Goal: Task Accomplishment & Management: Complete application form

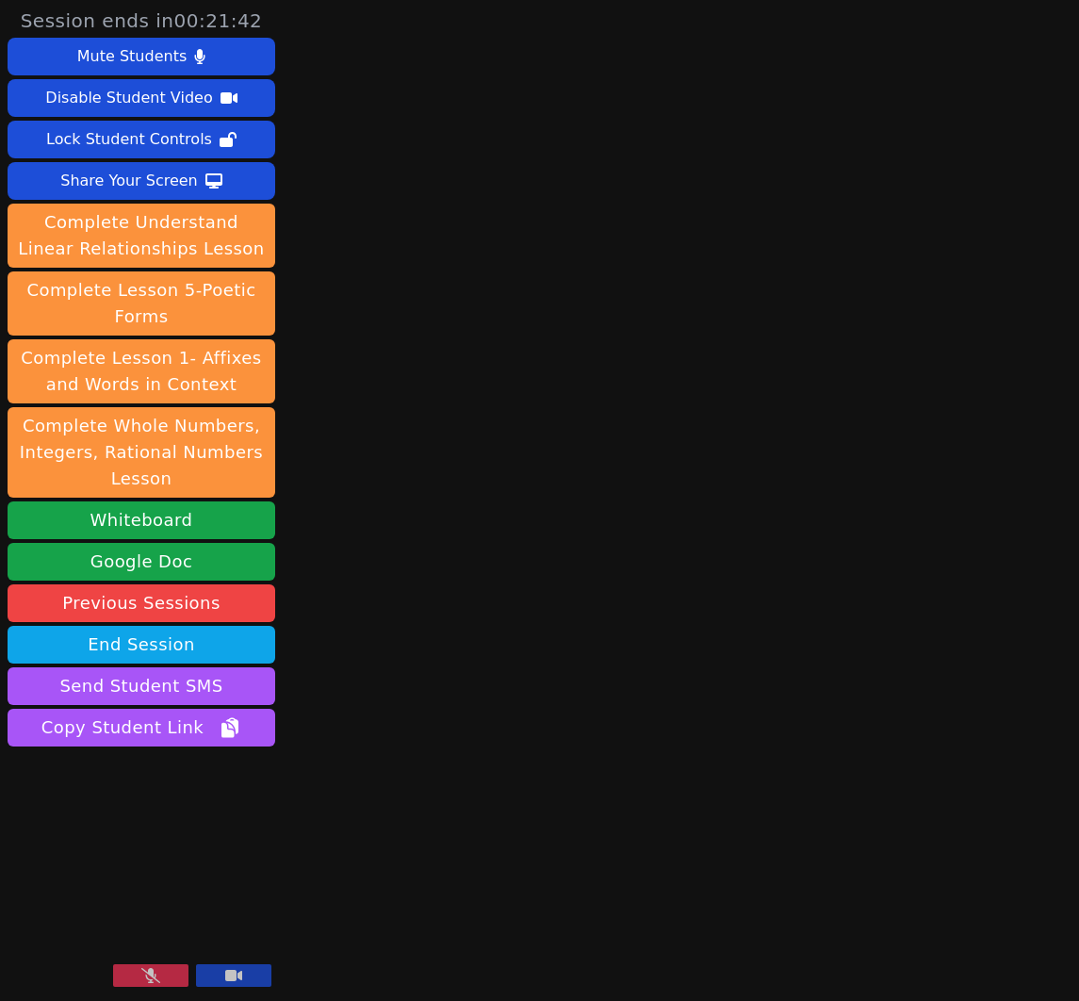
click at [139, 974] on button at bounding box center [150, 975] width 75 height 23
click at [99, 182] on div "Share Your Screen" at bounding box center [129, 181] width 138 height 30
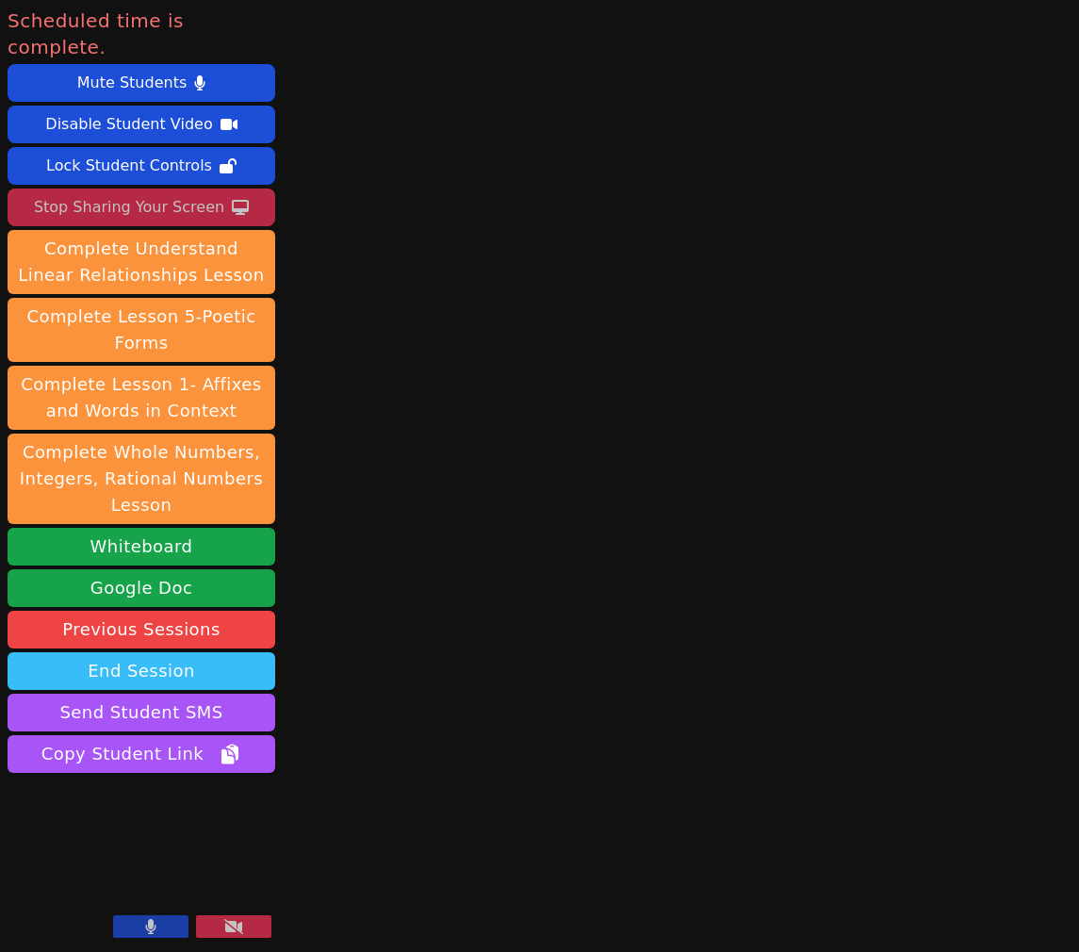
click at [234, 652] on button "End Session" at bounding box center [142, 671] width 268 height 38
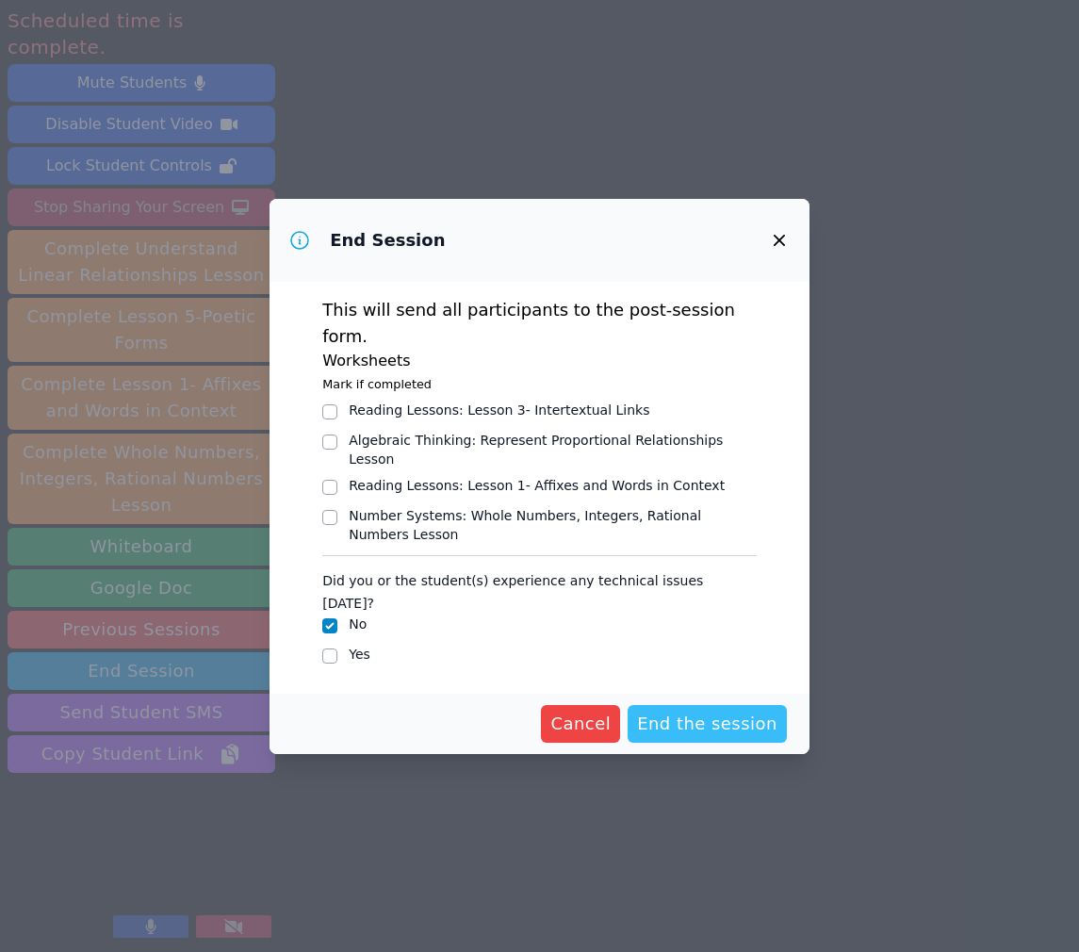
click at [675, 711] on span "End the session" at bounding box center [707, 724] width 140 height 26
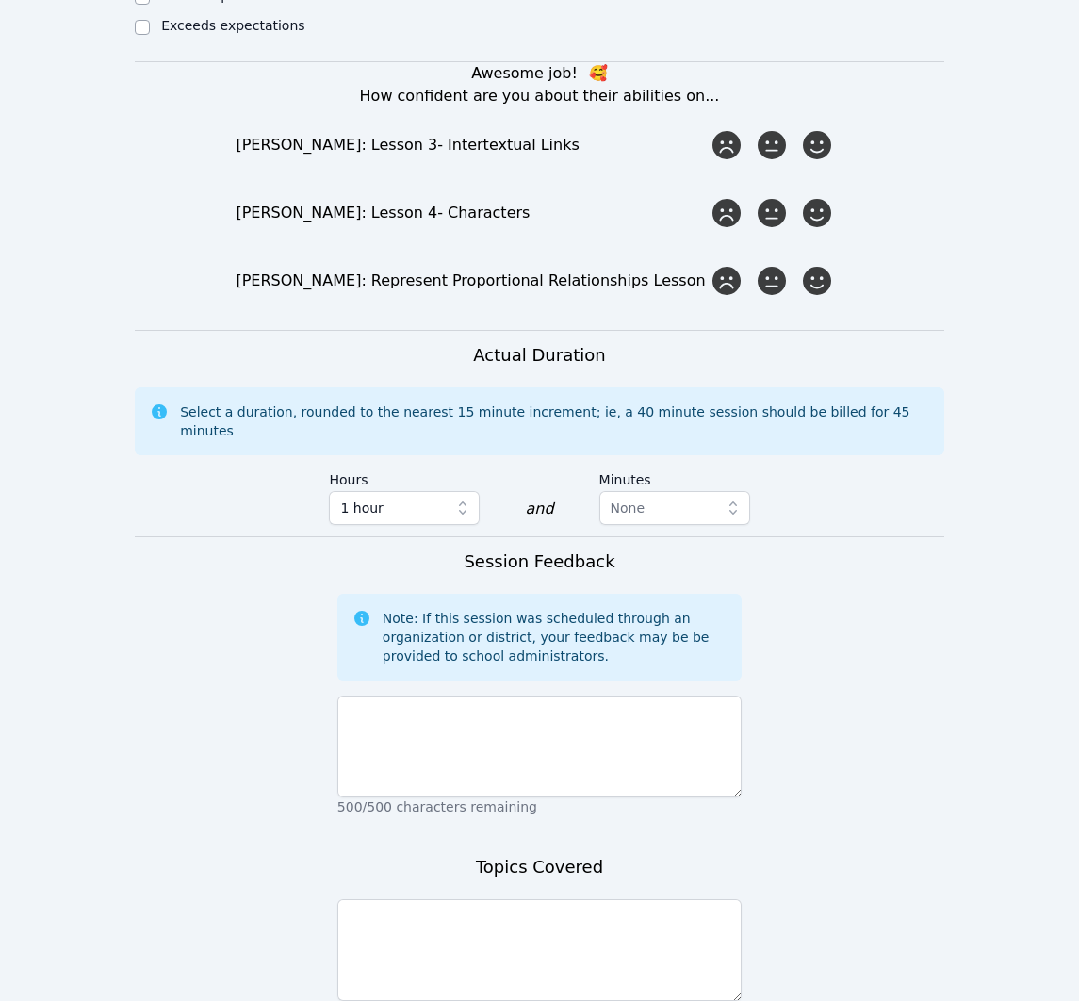
scroll to position [1159, 0]
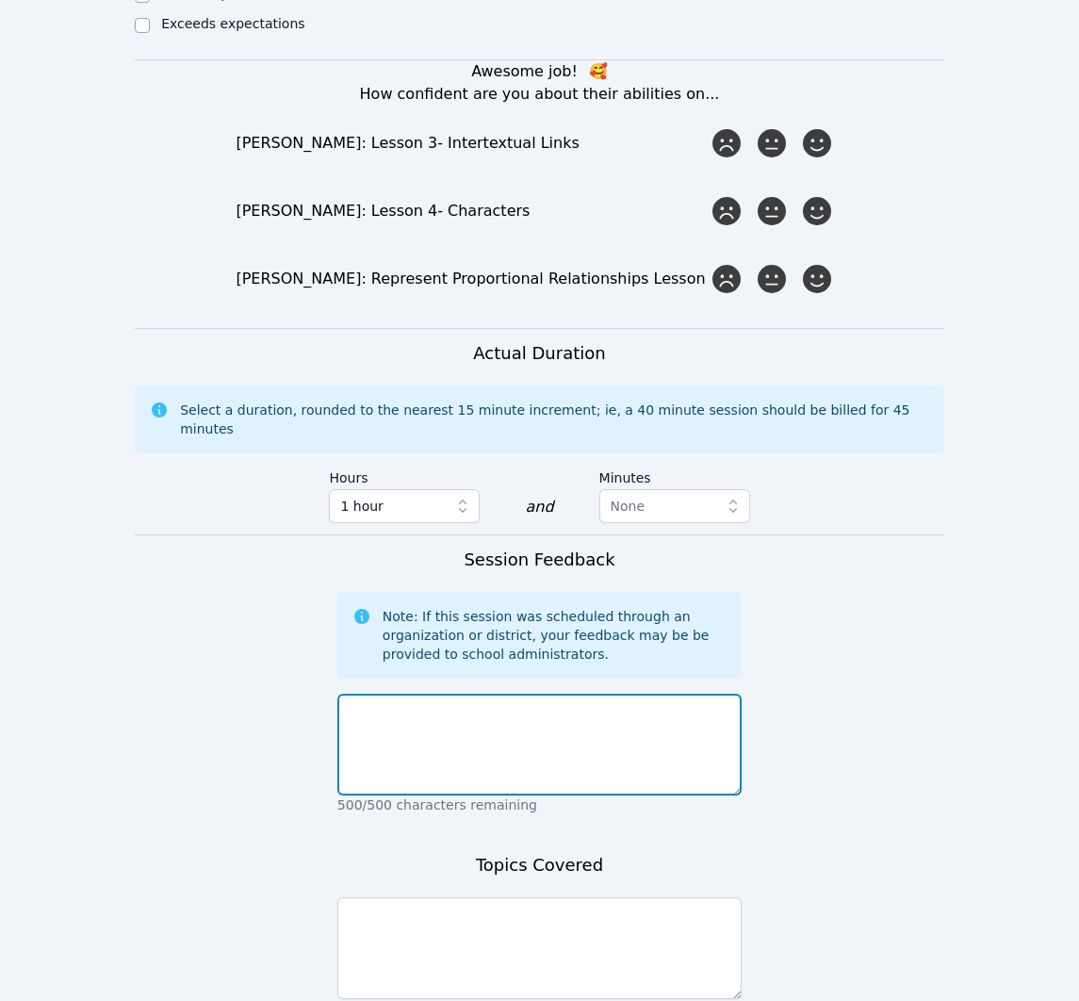
click at [586, 704] on textarea at bounding box center [539, 745] width 404 height 102
click at [710, 694] on textarea "The session was confirmed [DATE] during [DATE]. [PERSON_NAME] was a no-show [DA…" at bounding box center [539, 745] width 404 height 102
click at [603, 694] on textarea "The session was confirmed [DATE] during [DATE] session. [PERSON_NAME] was a no-…" at bounding box center [539, 745] width 404 height 102
click at [620, 708] on textarea "The session was confirmed [DATE] via [DATE] session. [PERSON_NAME] was a no-sho…" at bounding box center [539, 745] width 404 height 102
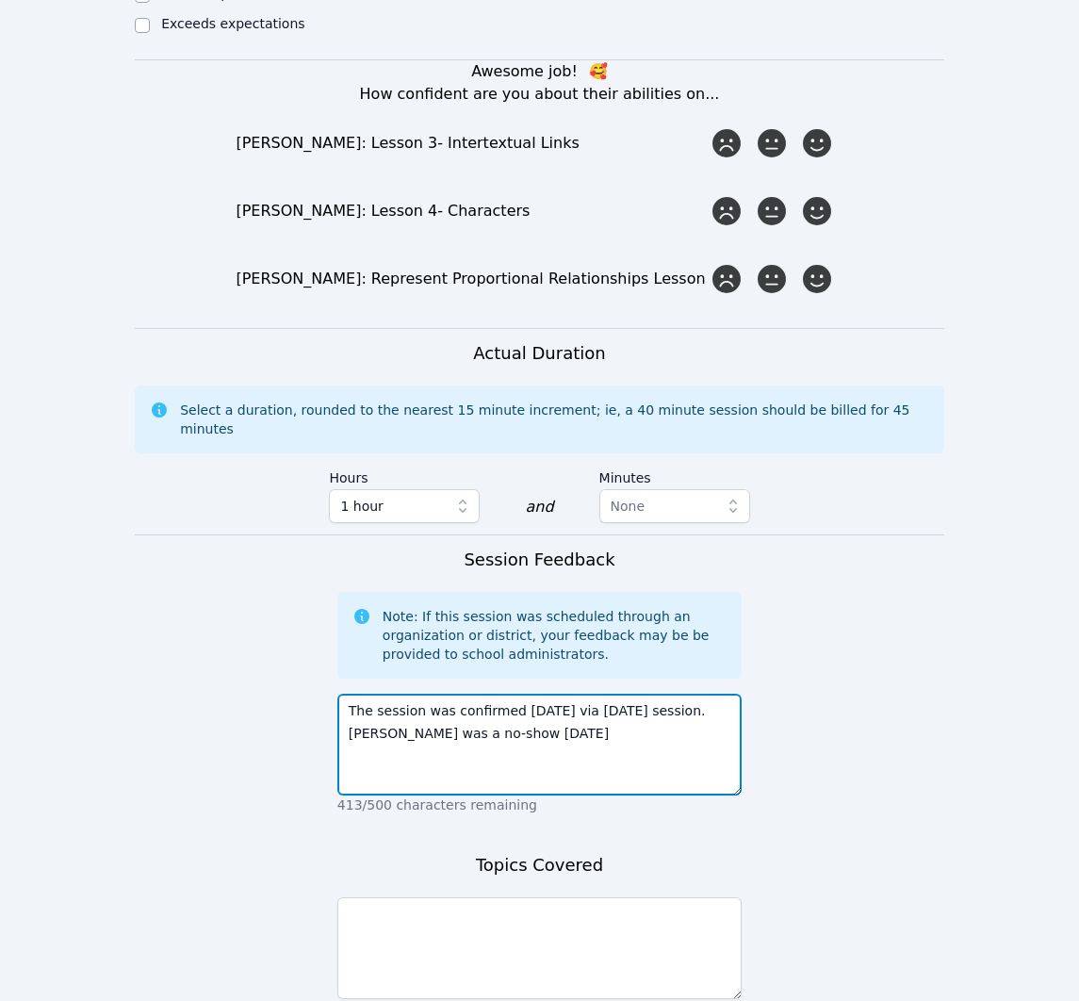
click at [531, 706] on textarea "The session was confirmed [DATE] via [DATE] session. [PERSON_NAME] was a no-sho…" at bounding box center [539, 745] width 404 height 102
type textarea "The session was confirmed [DATE] via [DATE] session. [PERSON_NAME] was a no-sho…"
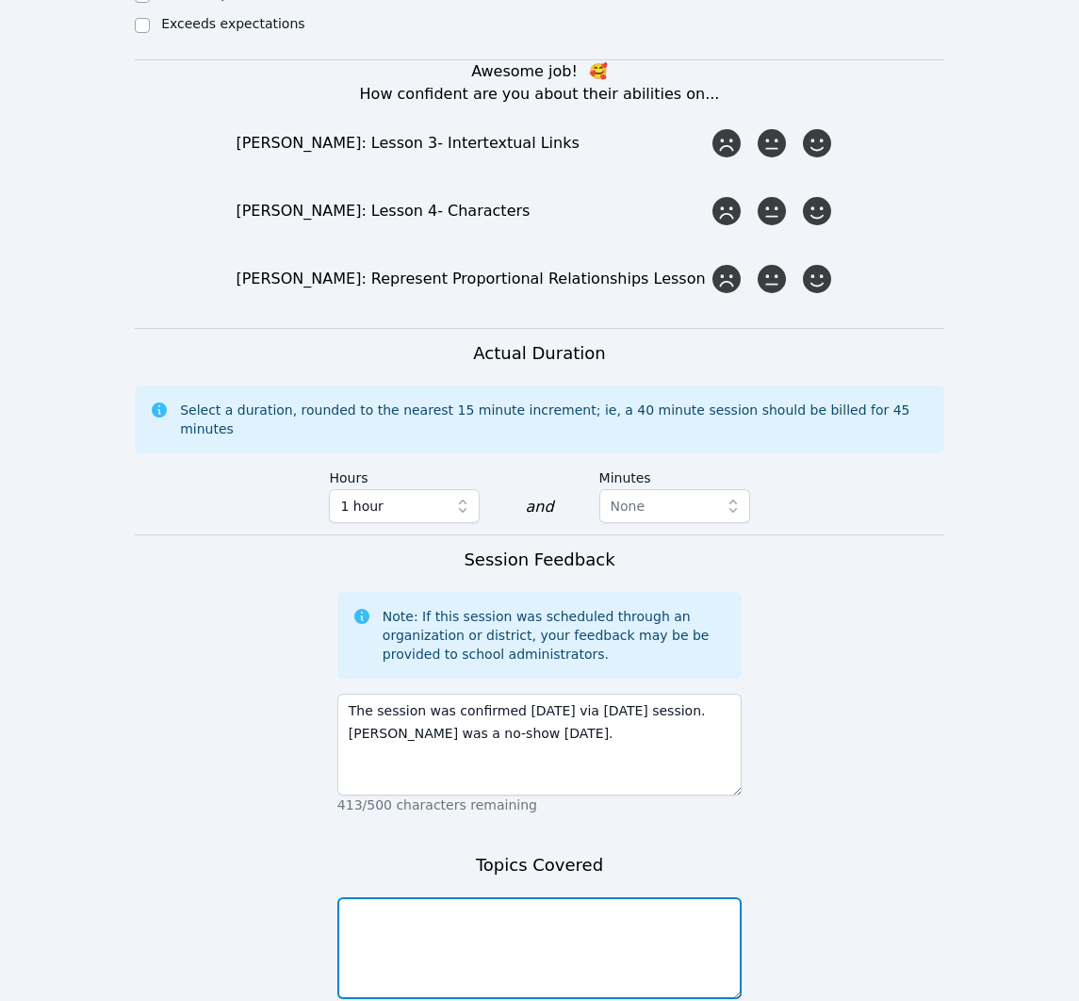
click at [640, 907] on textarea at bounding box center [539, 948] width 404 height 102
type textarea "A"
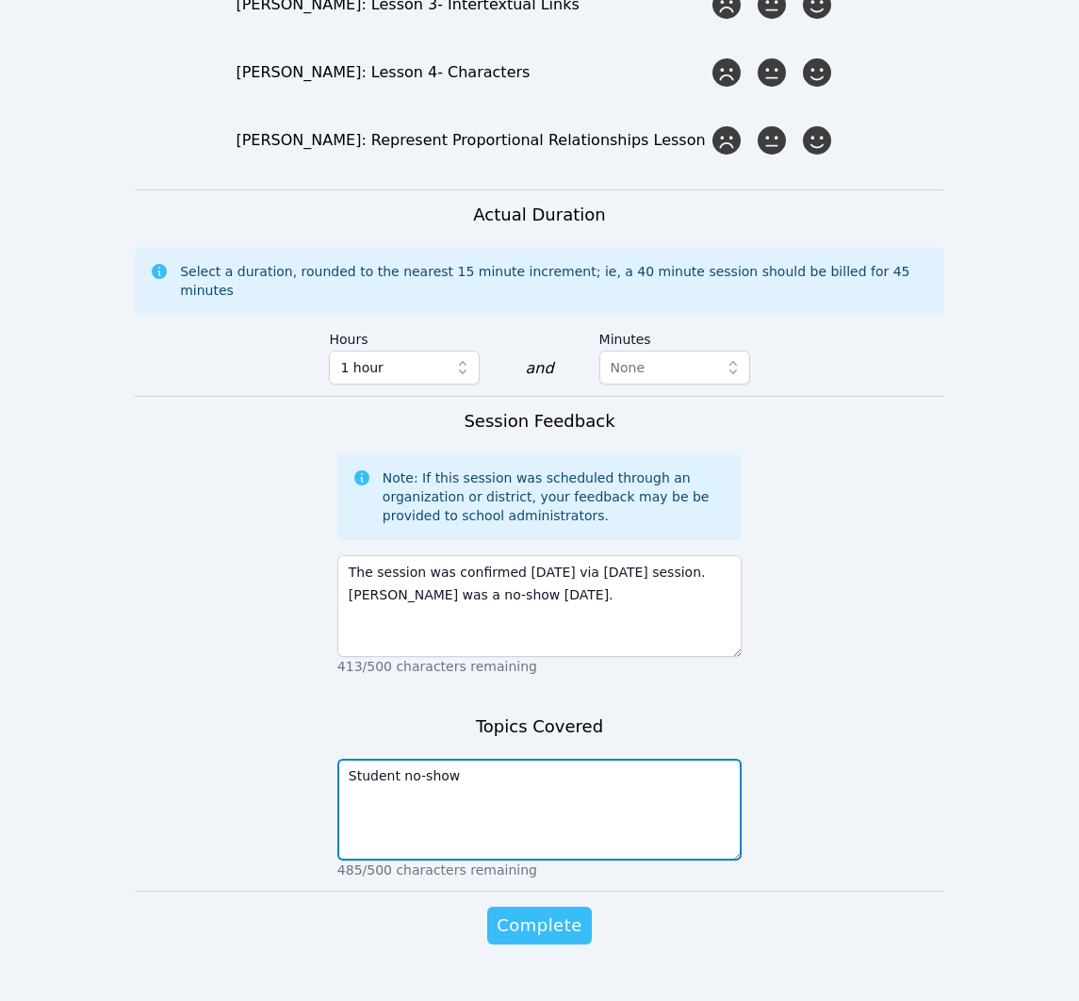
type textarea "Student no-show"
click at [547, 912] on span "Complete" at bounding box center [539, 925] width 85 height 26
